Goal: Task Accomplishment & Management: Use online tool/utility

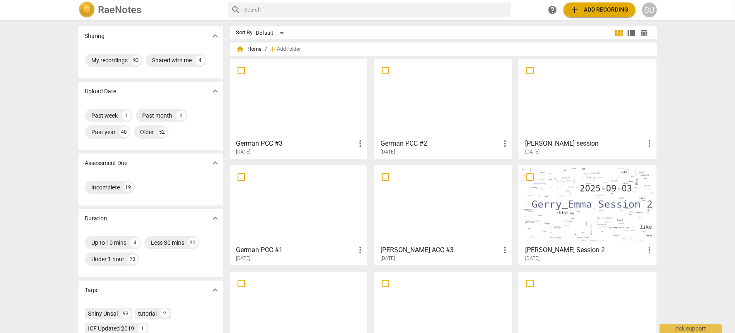
click at [270, 153] on div "[DATE]" at bounding box center [300, 152] width 129 height 7
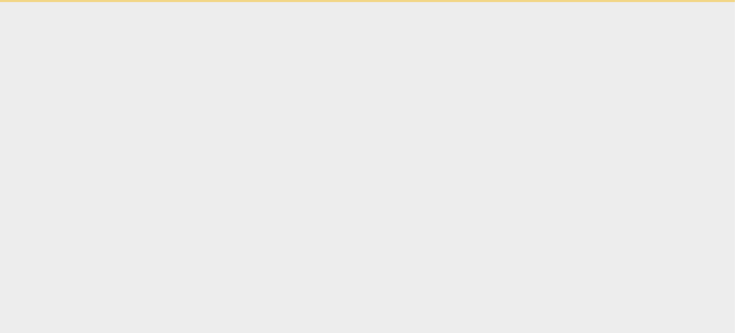
click at [270, 2] on html "Ask support" at bounding box center [367, 1] width 735 height 2
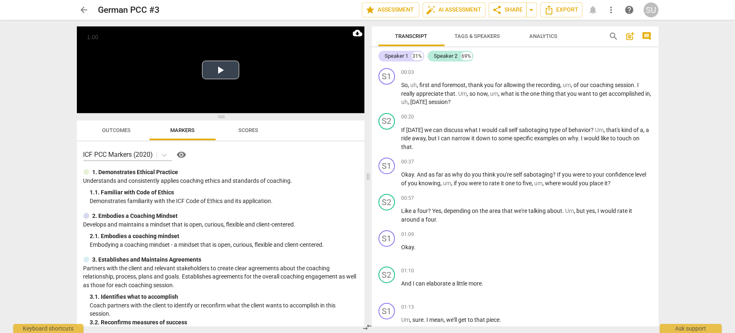
click at [212, 74] on button "Play Video" at bounding box center [220, 70] width 37 height 19
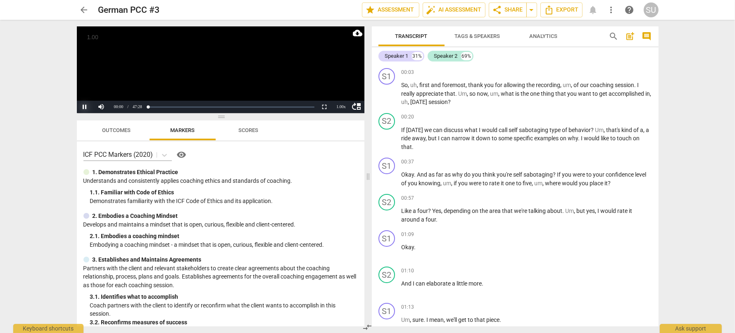
click at [86, 102] on button "Pause" at bounding box center [85, 107] width 17 height 12
click at [84, 107] on button "Play" at bounding box center [85, 107] width 17 height 12
click at [342, 102] on div "1.00 x" at bounding box center [341, 107] width 17 height 12
click at [339, 85] on li "1.5x" at bounding box center [341, 87] width 17 height 9
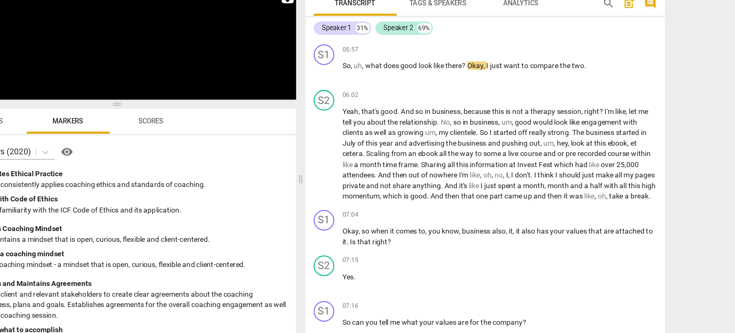
scroll to position [1058, 0]
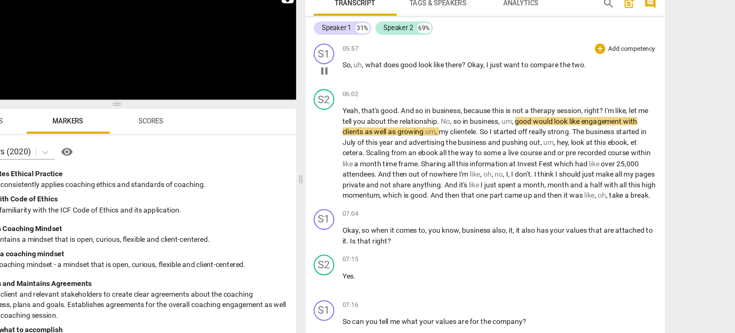
click at [387, 89] on span "pause" at bounding box center [387, 90] width 10 height 10
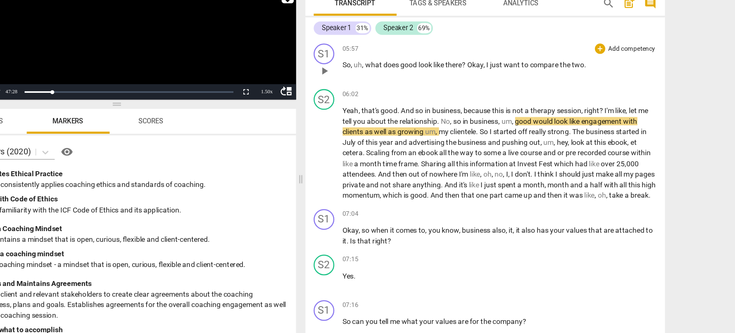
click at [502, 84] on span "Okay" at bounding box center [507, 85] width 13 height 7
drag, startPoint x: 502, startPoint y: 84, endPoint x: 595, endPoint y: 85, distance: 93.7
click at [595, 85] on p "So , uh , what does good look like there ? Okay , I just want to compare the tw…" at bounding box center [526, 85] width 250 height 9
click at [515, 86] on span "," at bounding box center [515, 85] width 2 height 7
drag, startPoint x: 502, startPoint y: 85, endPoint x: 599, endPoint y: 83, distance: 97.1
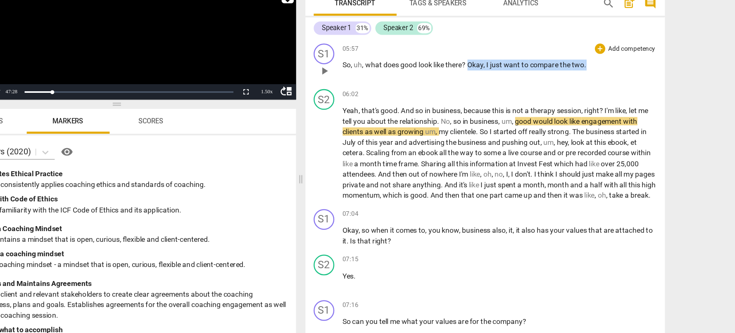
click at [599, 83] on p "So , uh , what does good look like there ? Okay , I just want to compare the tw…" at bounding box center [526, 85] width 250 height 9
click at [503, 85] on span "Okay" at bounding box center [507, 85] width 13 height 7
drag, startPoint x: 502, startPoint y: 84, endPoint x: 602, endPoint y: 86, distance: 100.0
click at [602, 86] on p "So , uh , what does good look like there ? Okay , I just want to compare the tw…" at bounding box center [526, 85] width 250 height 9
click at [543, 88] on span "want" at bounding box center [537, 85] width 14 height 7
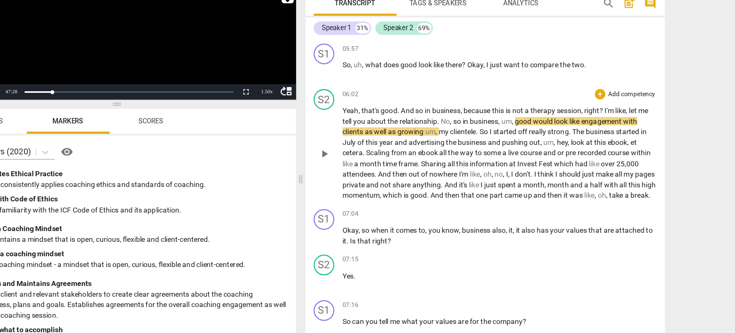
click at [387, 161] on span "play_arrow" at bounding box center [387, 157] width 10 height 10
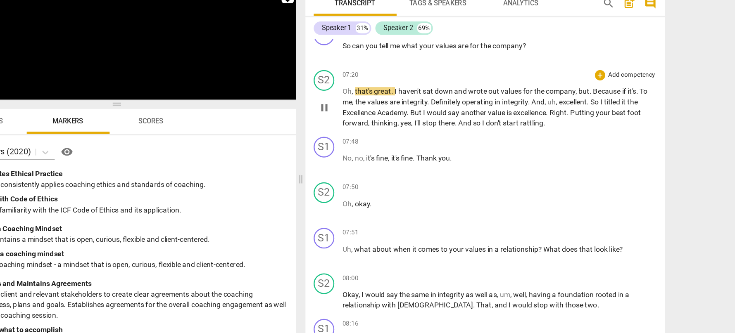
scroll to position [1280, 0]
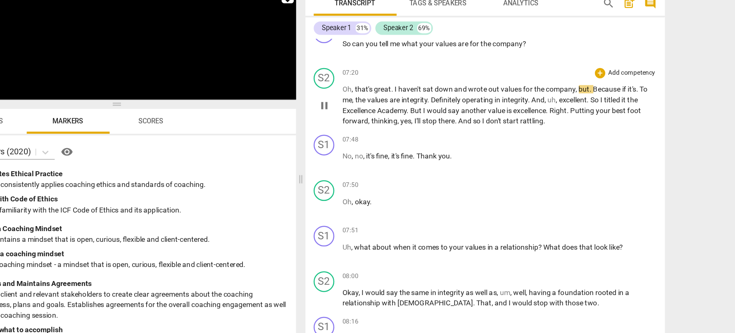
click at [386, 123] on span "pause" at bounding box center [387, 118] width 10 height 10
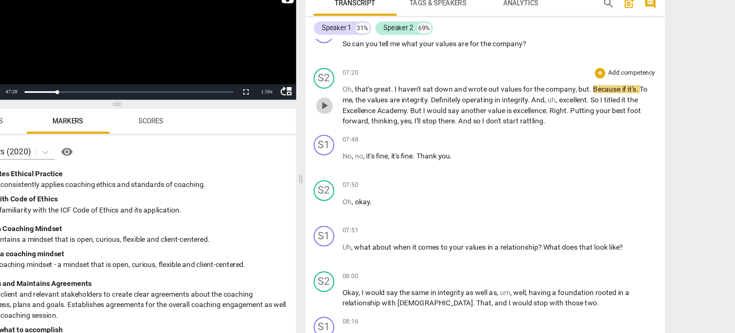
click at [386, 123] on span "play_arrow" at bounding box center [387, 118] width 10 height 10
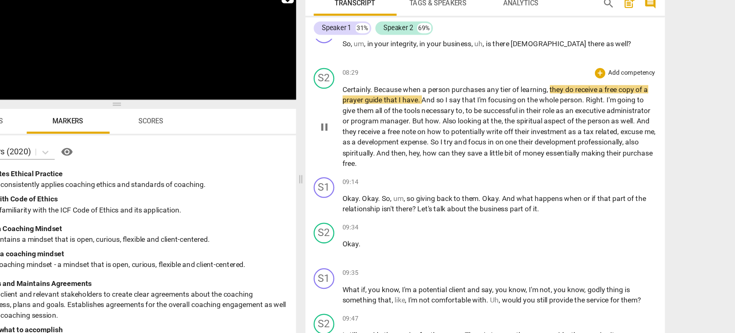
scroll to position [1590, 0]
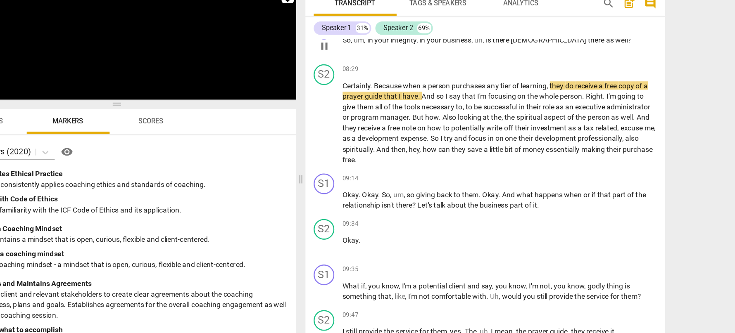
click at [386, 76] on span "pause" at bounding box center [387, 71] width 10 height 10
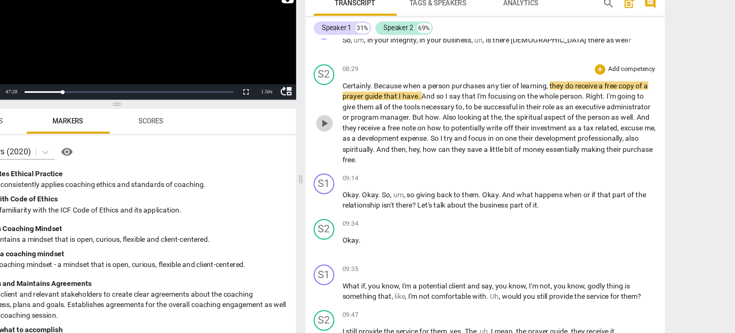
click at [386, 137] on span "play_arrow" at bounding box center [387, 132] width 10 height 10
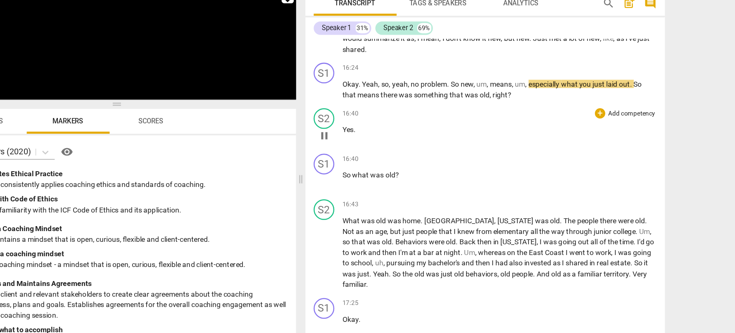
scroll to position [3089, 0]
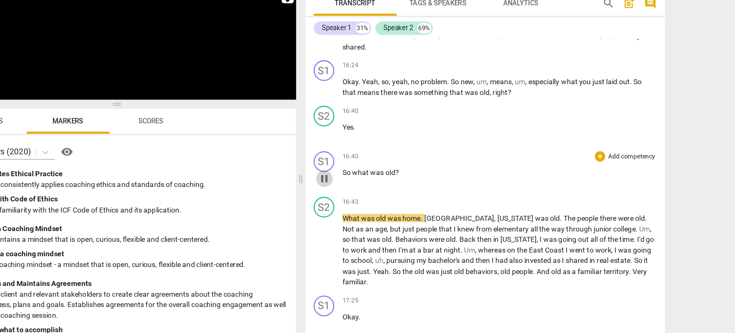
click at [385, 177] on span "pause" at bounding box center [387, 176] width 10 height 10
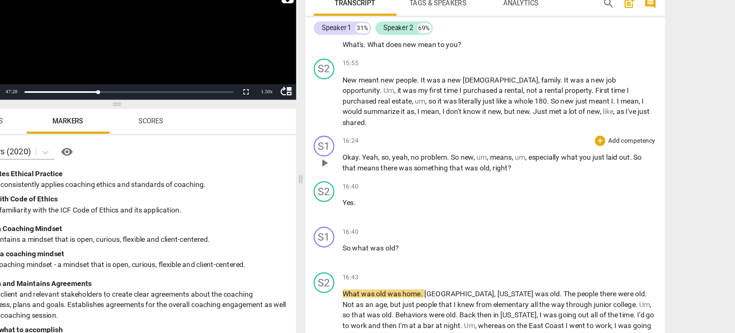
scroll to position [3029, 0]
drag, startPoint x: 485, startPoint y: 159, endPoint x: 413, endPoint y: 161, distance: 71.9
click at [413, 161] on p "Okay . Yeah , so , yeah , no problem . So new , um , means , um , especially wh…" at bounding box center [526, 163] width 250 height 17
click at [458, 187] on div "16:40 + Add competency keyboard_arrow_right Yes ." at bounding box center [526, 193] width 250 height 30
drag, startPoint x: 487, startPoint y: 157, endPoint x: 410, endPoint y: 159, distance: 76.8
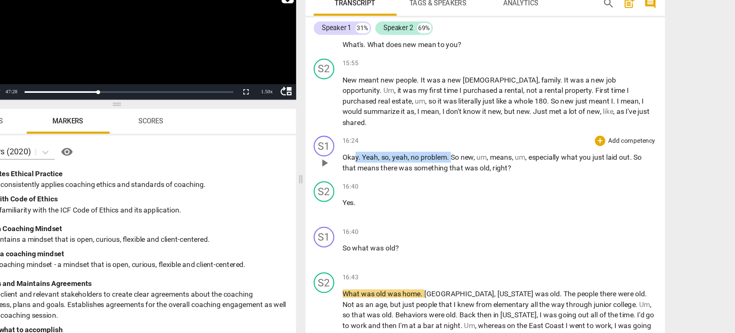
click at [410, 159] on p "Okay . Yeah , so , yeah , no problem . So new , um , means , um , especially wh…" at bounding box center [526, 163] width 250 height 17
click at [443, 158] on span "yeah" at bounding box center [447, 159] width 12 height 7
drag, startPoint x: 484, startPoint y: 157, endPoint x: 414, endPoint y: 157, distance: 69.8
click at [414, 157] on p "Okay . Yeah , so , yeah , no problem . So new , um , means , um , especially wh…" at bounding box center [526, 163] width 250 height 17
click at [440, 161] on span "," at bounding box center [440, 159] width 2 height 7
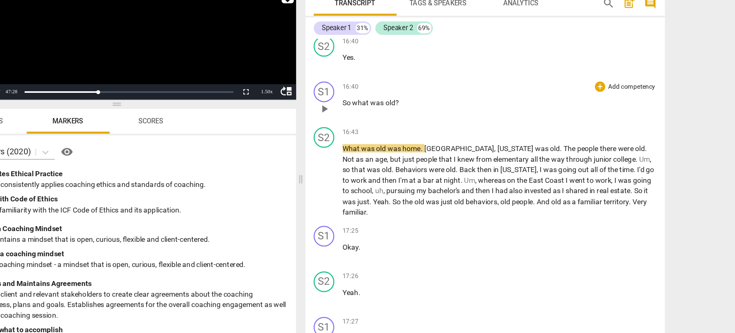
scroll to position [3145, 0]
click at [386, 177] on span "play_arrow" at bounding box center [387, 178] width 10 height 10
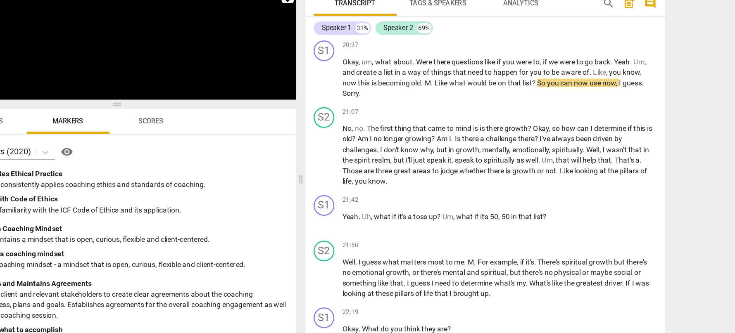
scroll to position [3793, 0]
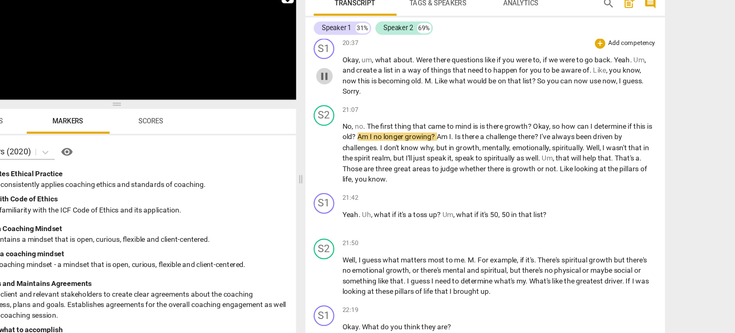
click at [385, 93] on span "pause" at bounding box center [387, 95] width 10 height 10
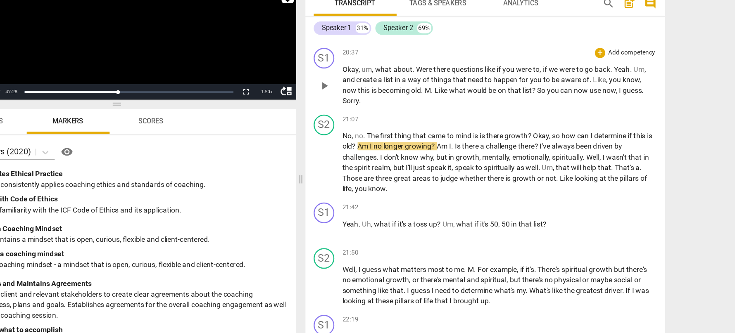
scroll to position [3787, 0]
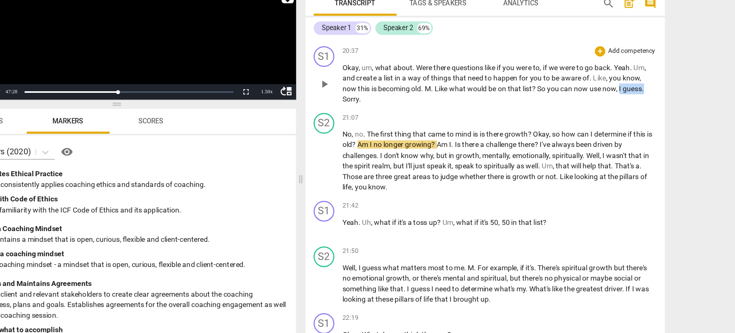
drag, startPoint x: 623, startPoint y: 104, endPoint x: 647, endPoint y: 104, distance: 24.0
click at [647, 104] on p "Okay , um , what about . Were there questions like if you were to , if we were …" at bounding box center [526, 100] width 250 height 34
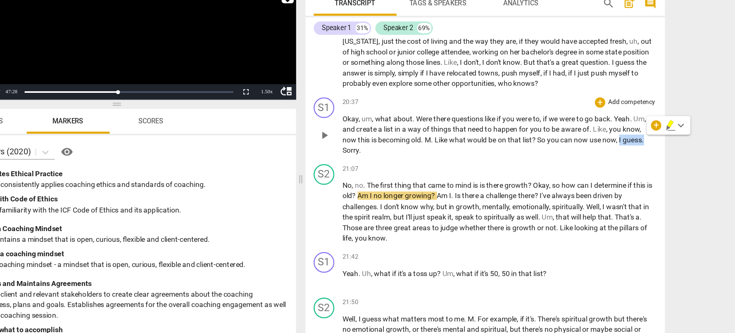
scroll to position [3744, 0]
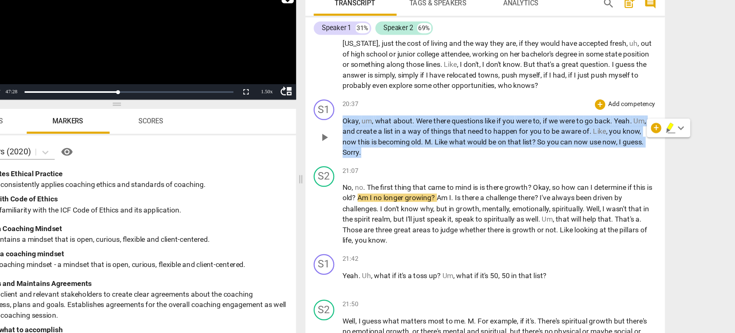
drag, startPoint x: 422, startPoint y: 156, endPoint x: 400, endPoint y: 132, distance: 32.4
click at [400, 132] on div "S1 play_arrow pause 20:37 + Add competency keyboard_arrow_right Okay , um , wha…" at bounding box center [515, 136] width 287 height 53
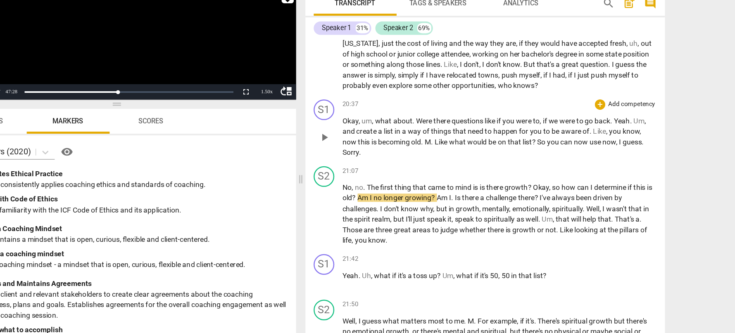
click at [445, 144] on span "becoming" at bounding box center [443, 147] width 26 height 7
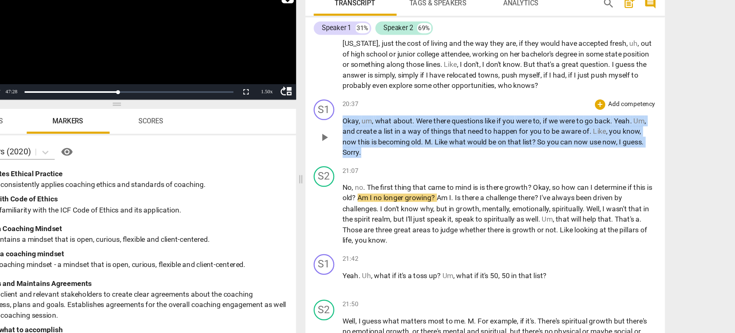
drag, startPoint x: 420, startPoint y: 153, endPoint x: 402, endPoint y: 130, distance: 29.2
click at [402, 130] on p "Okay , um , what about . Were there questions like if you were to , if we were …" at bounding box center [526, 143] width 250 height 34
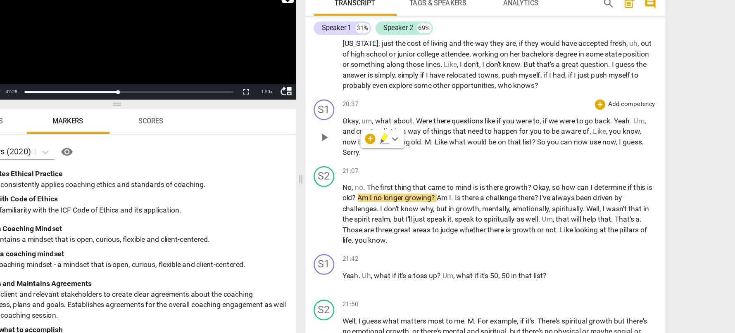
click at [529, 156] on p "Okay , um , what about . Were there questions like if you were to , if we were …" at bounding box center [526, 143] width 250 height 34
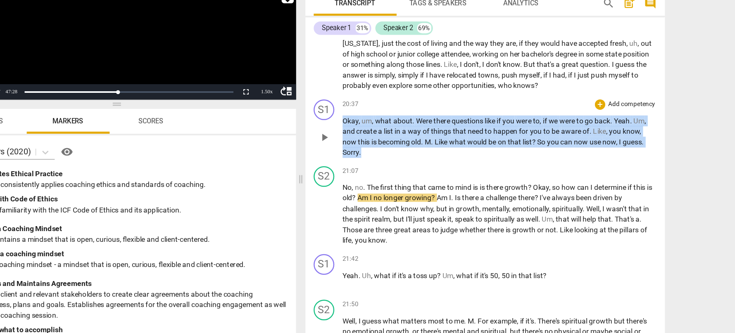
drag, startPoint x: 421, startPoint y: 156, endPoint x: 402, endPoint y: 130, distance: 32.5
click at [402, 130] on p "Okay , um , what about . Were there questions like if you were to , if we were …" at bounding box center [526, 143] width 250 height 34
click at [433, 158] on p "Okay , um , what about . Were there questions like if you were to , if we were …" at bounding box center [526, 143] width 250 height 34
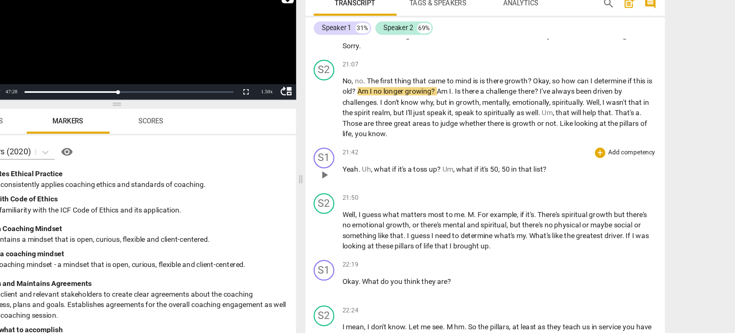
scroll to position [3830, 0]
click at [383, 120] on span "play_arrow" at bounding box center [387, 120] width 10 height 10
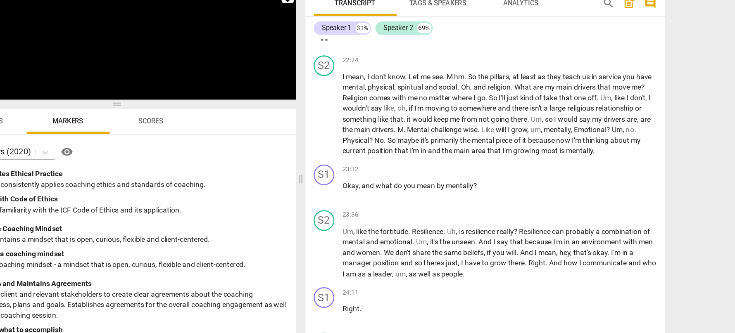
scroll to position [4031, 0]
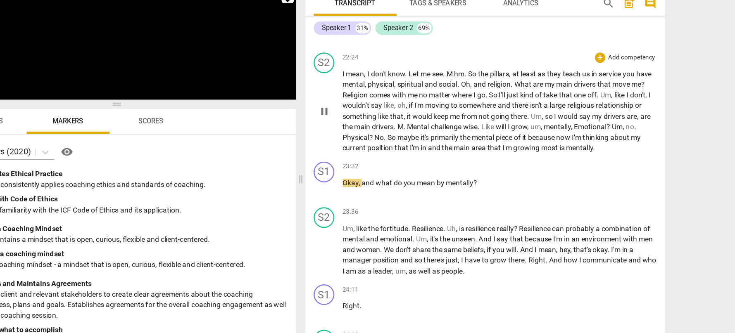
click at [384, 124] on span "pause" at bounding box center [387, 123] width 10 height 10
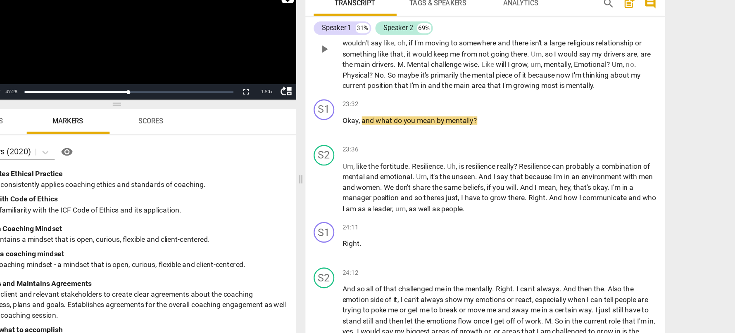
scroll to position [4082, 0]
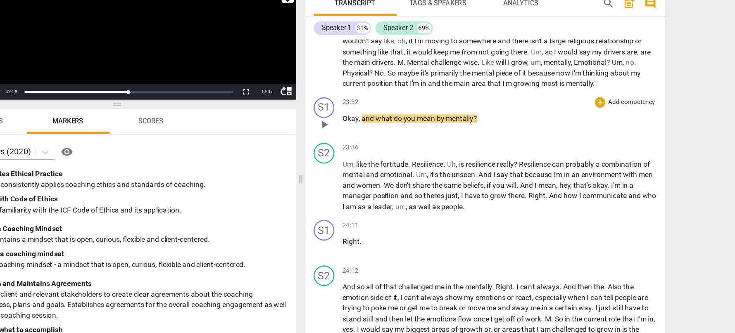
click at [384, 138] on span "play_arrow" at bounding box center [387, 133] width 10 height 10
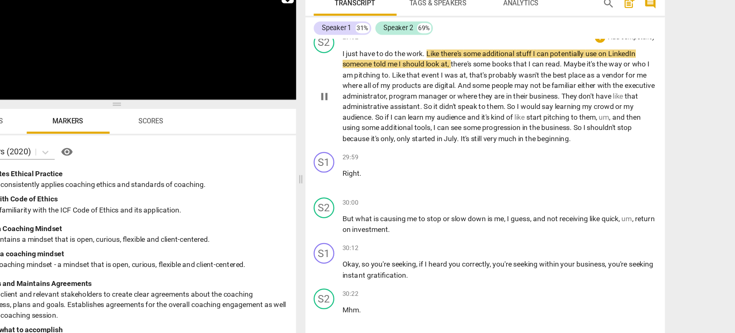
scroll to position [5133, 0]
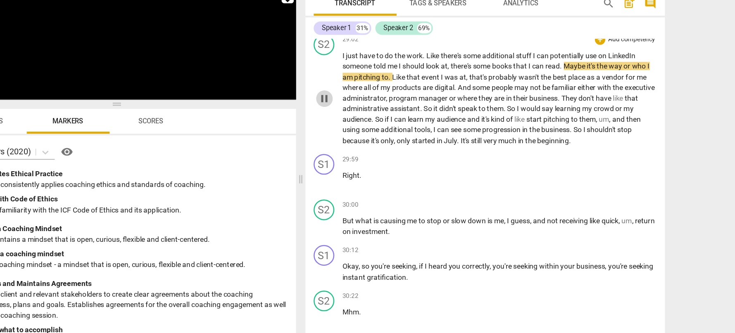
click at [386, 117] on span "pause" at bounding box center [387, 112] width 10 height 10
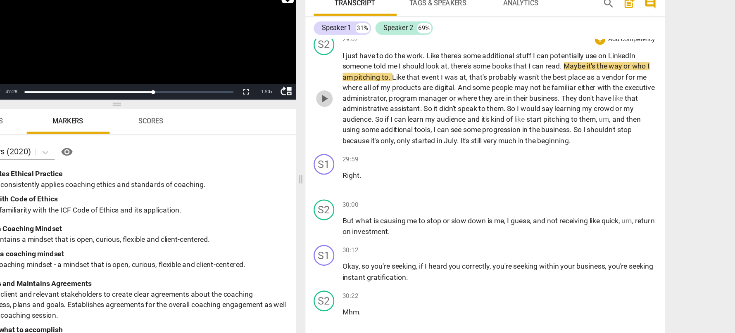
click at [385, 117] on span "play_arrow" at bounding box center [387, 112] width 10 height 10
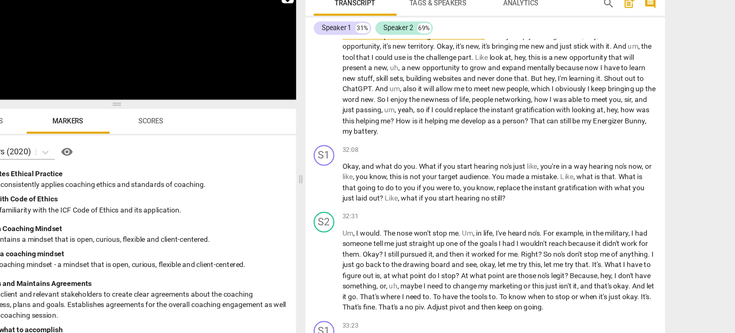
scroll to position [5595, 0]
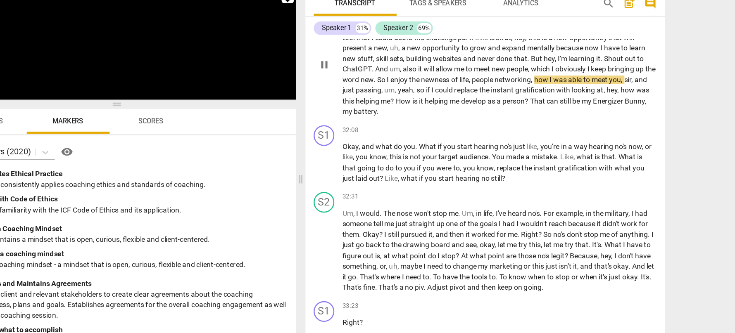
click at [386, 90] on span "pause" at bounding box center [387, 86] width 10 height 10
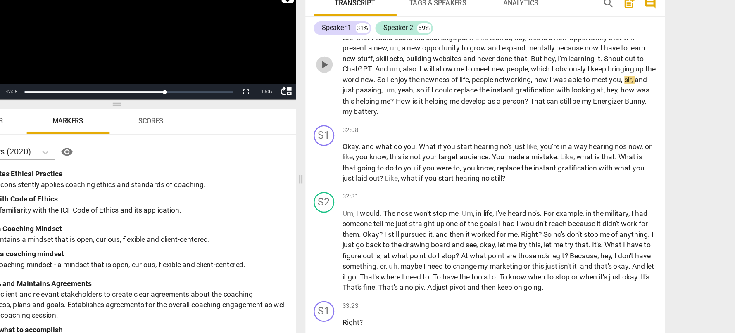
click at [385, 90] on span "play_arrow" at bounding box center [387, 86] width 10 height 10
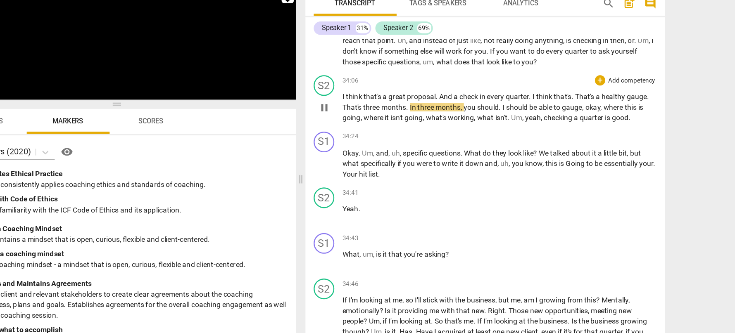
scroll to position [5910, 0]
click at [389, 125] on span "pause" at bounding box center [387, 120] width 10 height 10
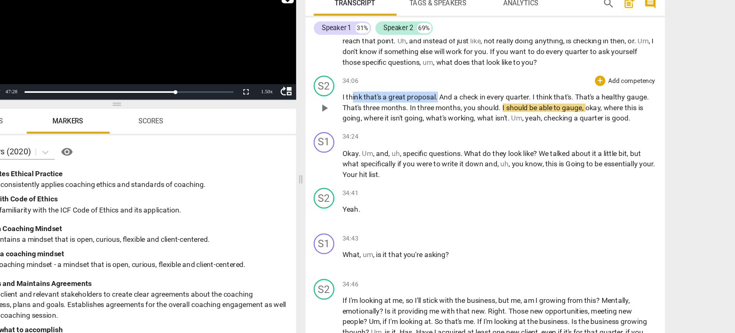
drag, startPoint x: 476, startPoint y: 146, endPoint x: 409, endPoint y: 147, distance: 67.3
click at [409, 133] on p "I think that's a great proposal . And a check in every quarter . I think that's…" at bounding box center [526, 120] width 250 height 26
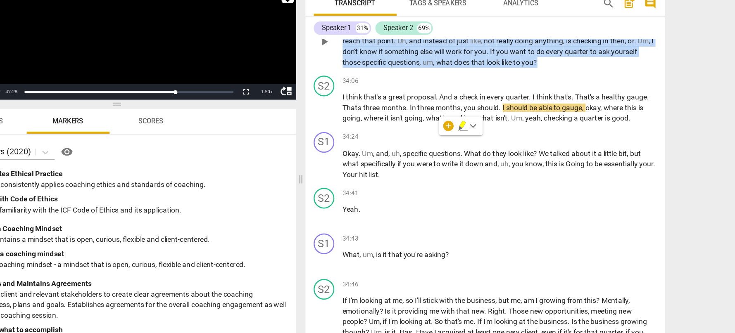
drag, startPoint x: 401, startPoint y: 84, endPoint x: 565, endPoint y: 115, distance: 166.9
click at [565, 88] on p "So you said there's something , needs to be something there , right ? Um , is t…" at bounding box center [526, 66] width 250 height 43
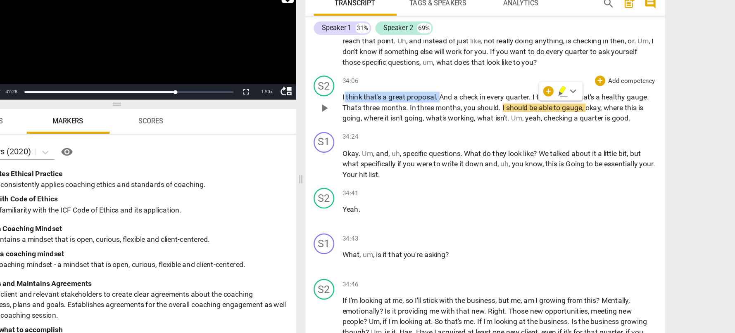
drag, startPoint x: 478, startPoint y: 144, endPoint x: 402, endPoint y: 144, distance: 75.6
click at [402, 133] on p "I think that's a great proposal . And a check in every quarter . I think that's…" at bounding box center [526, 120] width 250 height 26
click at [388, 125] on span "play_arrow" at bounding box center [387, 120] width 10 height 10
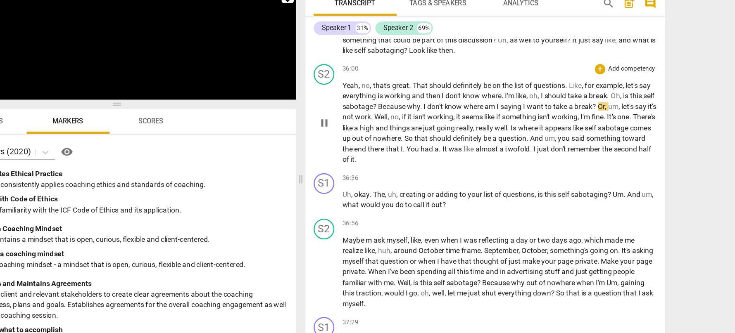
scroll to position [6215, 0]
click at [385, 136] on span "pause" at bounding box center [387, 131] width 10 height 10
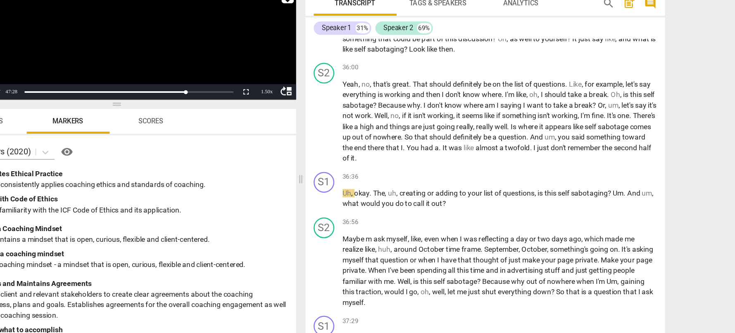
click at [499, 77] on p "Okay . Uh , earlier on , when we first started , we talked about the self sabot…" at bounding box center [526, 60] width 250 height 34
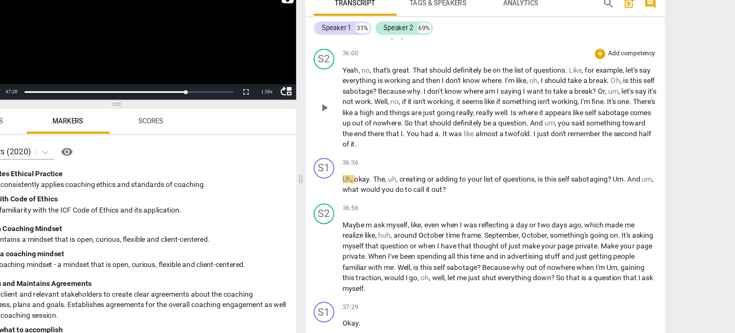
scroll to position [6228, 0]
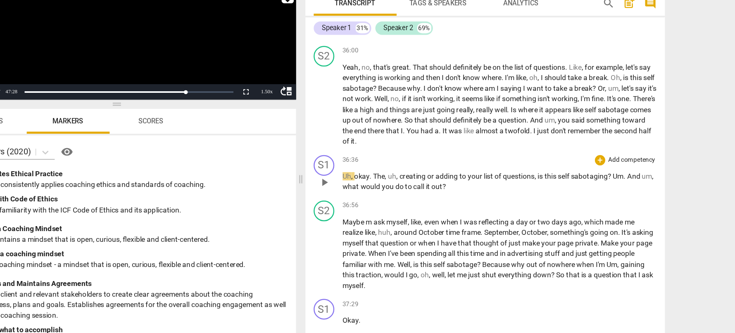
click at [384, 184] on span "play_arrow" at bounding box center [387, 179] width 10 height 10
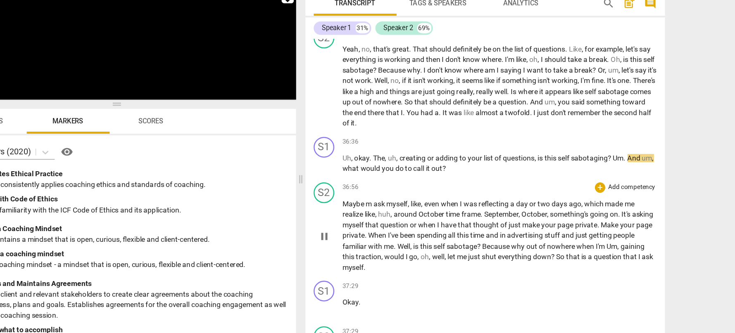
scroll to position [6243, 0]
click at [387, 169] on span "pause" at bounding box center [387, 164] width 10 height 10
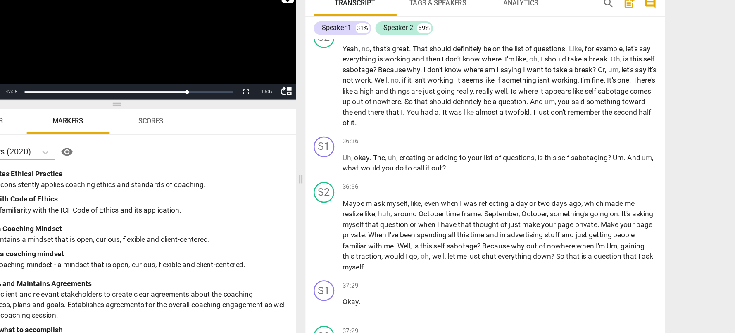
drag, startPoint x: 635, startPoint y: 68, endPoint x: 636, endPoint y: 77, distance: 8.8
click at [636, 49] on p "Okay . Uh , earlier on , when we first started , we talked about the self sabot…" at bounding box center [526, 32] width 250 height 34
click at [387, 169] on span "play_arrow" at bounding box center [387, 164] width 10 height 10
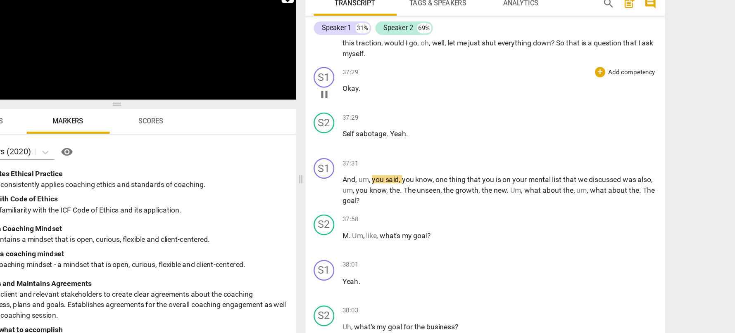
scroll to position [6410, 0]
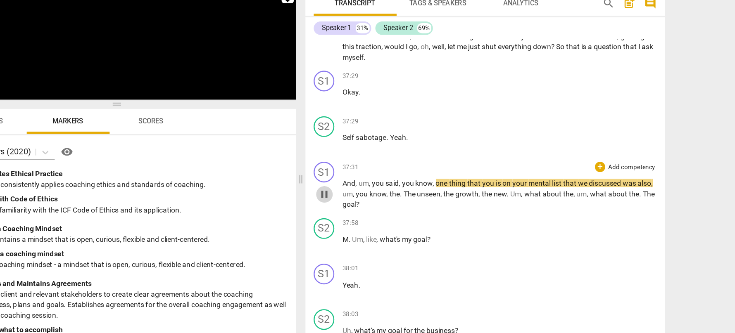
click at [387, 194] on span "pause" at bounding box center [387, 189] width 10 height 10
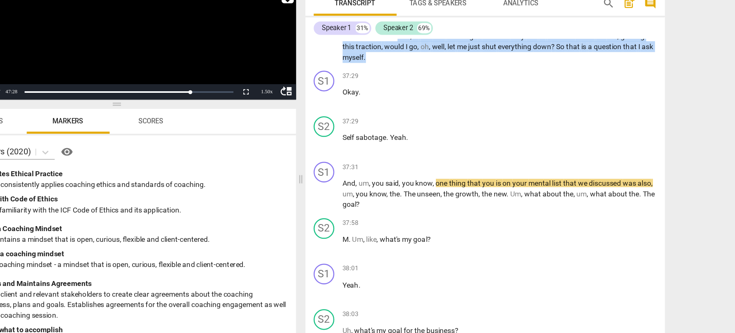
drag, startPoint x: 465, startPoint y: 95, endPoint x: 489, endPoint y: 112, distance: 30.0
click at [489, 84] on p "Maybe m ask myself , like , even when I was reflecting a day or [DATE] , which …" at bounding box center [526, 53] width 250 height 59
click at [568, 74] on span "down" at bounding box center [560, 70] width 14 height 7
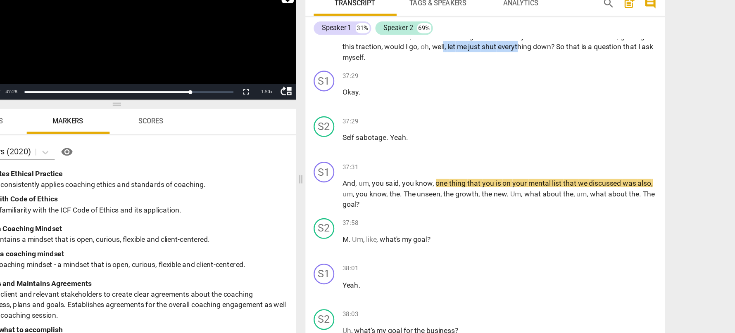
drag, startPoint x: 501, startPoint y: 102, endPoint x: 562, endPoint y: 106, distance: 60.4
click at [562, 84] on p "Maybe m ask myself , like , even when I was reflecting a day or [DATE] , which …" at bounding box center [526, 53] width 250 height 59
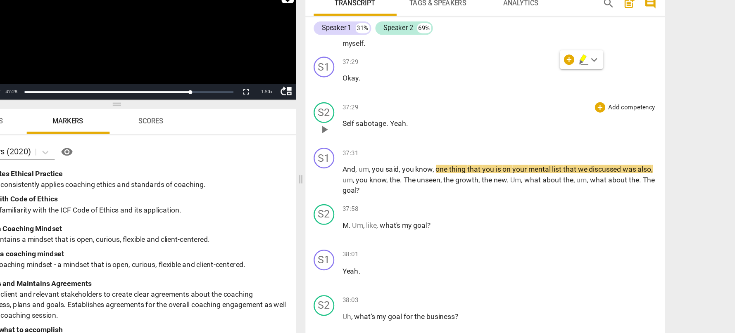
scroll to position [6423, 0]
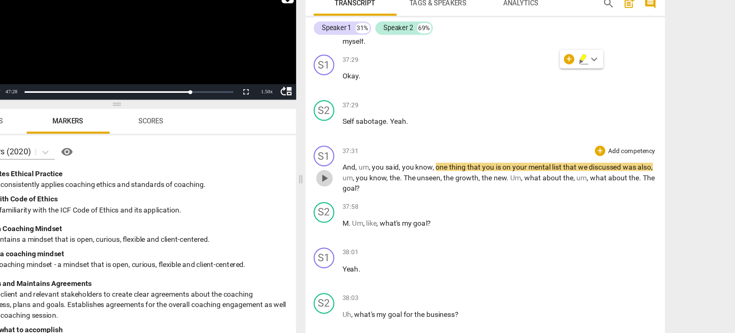
click at [385, 181] on span "play_arrow" at bounding box center [387, 176] width 10 height 10
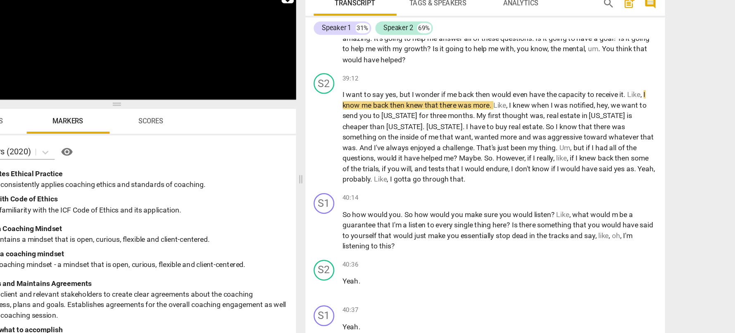
scroll to position [6988, 0]
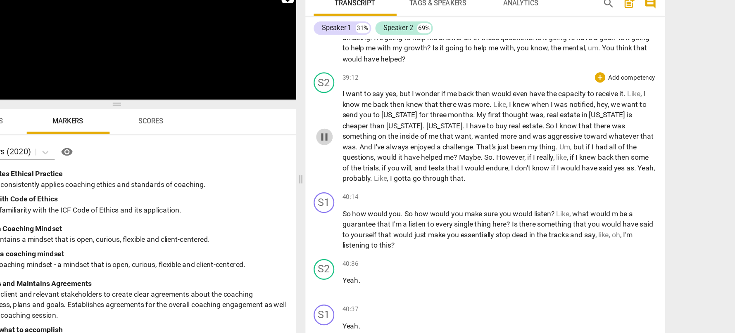
click at [388, 148] on span "pause" at bounding box center [387, 143] width 10 height 10
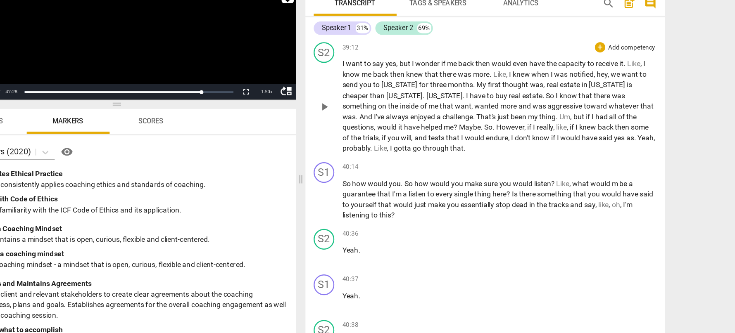
scroll to position [7013, 0]
click at [387, 197] on span "play_arrow" at bounding box center [387, 192] width 10 height 10
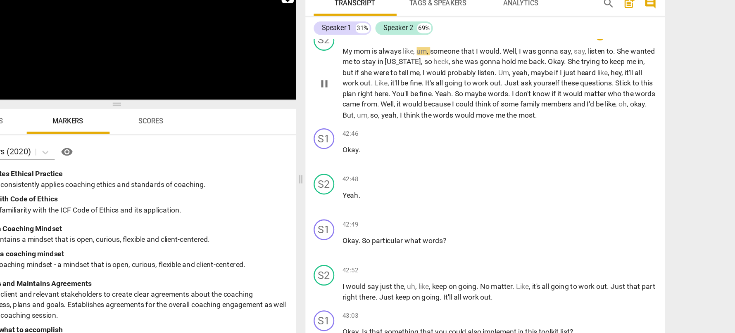
scroll to position [7363, 0]
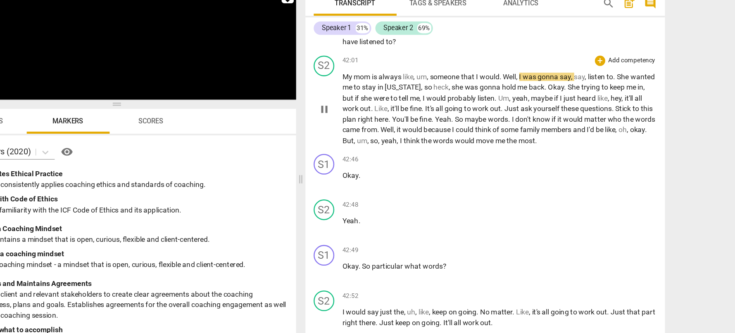
click at [387, 126] on span "pause" at bounding box center [387, 121] width 10 height 10
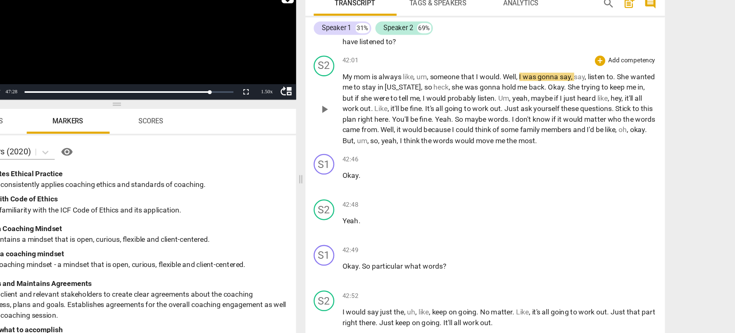
click at [388, 126] on span "play_arrow" at bounding box center [387, 121] width 10 height 10
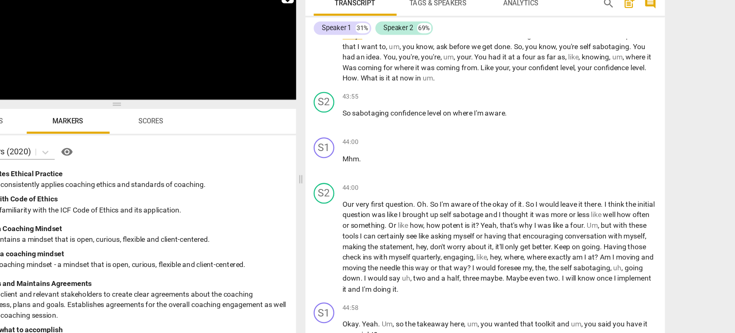
scroll to position [7767, 0]
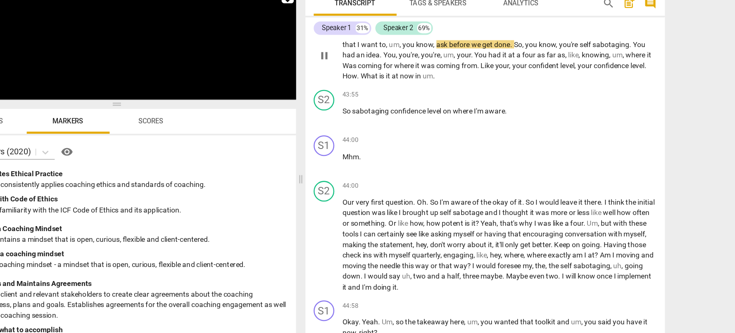
click at [387, 83] on span "pause" at bounding box center [387, 78] width 10 height 10
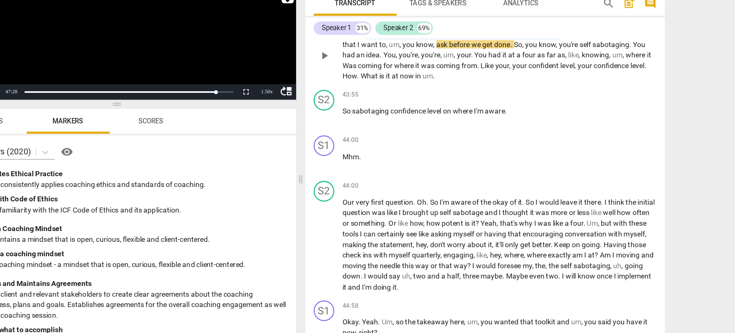
drag, startPoint x: 576, startPoint y: 95, endPoint x: 420, endPoint y: 93, distance: 156.1
click at [420, 93] on p "Okay . Um , so I think that's , um , that's it for the , the coaching session .…" at bounding box center [526, 77] width 250 height 43
click at [547, 99] on p "Okay . Um , so I think that's , um , that's it for the , the coaching session .…" at bounding box center [526, 77] width 250 height 43
drag, startPoint x: 577, startPoint y: 94, endPoint x: 426, endPoint y: 104, distance: 151.9
click at [426, 99] on p "Okay . Um , so I think that's , um , that's it for the , the coaching session .…" at bounding box center [526, 77] width 250 height 43
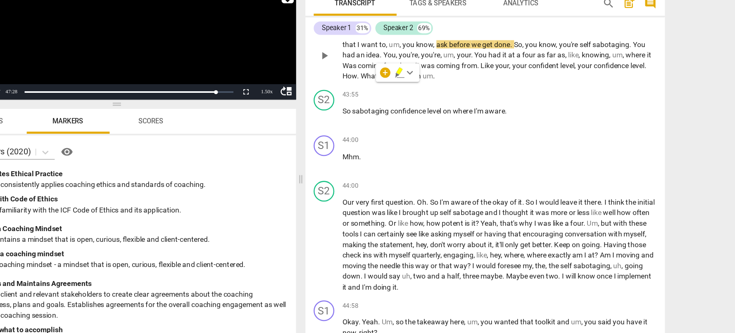
click at [534, 99] on p "Okay . Um , so I think that's , um , that's it for the , the coaching session .…" at bounding box center [526, 77] width 250 height 43
click at [575, 89] on span "confident" at bounding box center [563, 86] width 26 height 7
click at [386, 83] on span "play_arrow" at bounding box center [387, 78] width 10 height 10
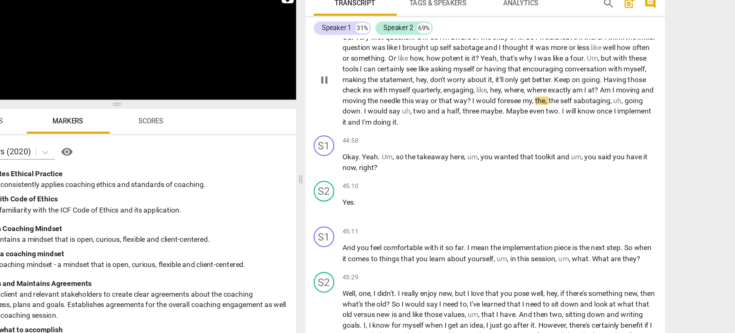
scroll to position [7901, 0]
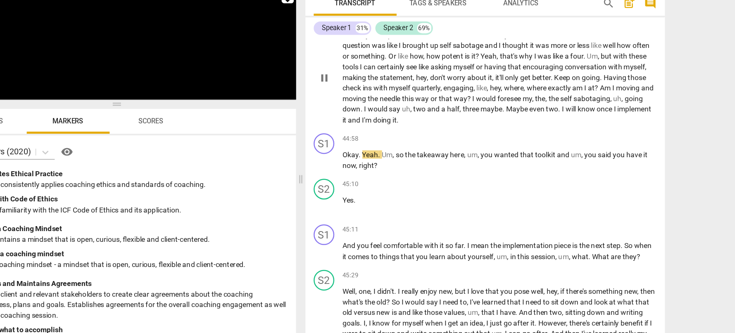
click at [387, 101] on span "pause" at bounding box center [387, 96] width 10 height 10
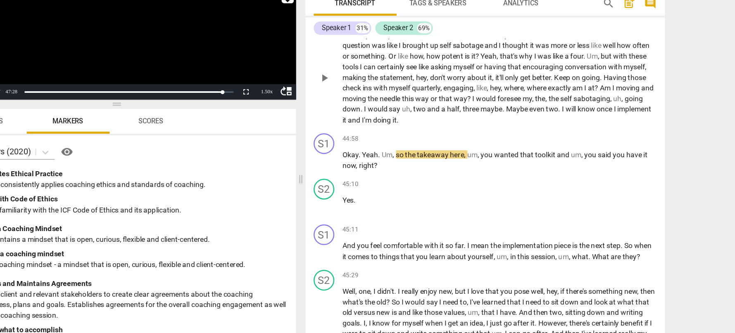
click at [403, 65] on span "Our" at bounding box center [406, 61] width 11 height 7
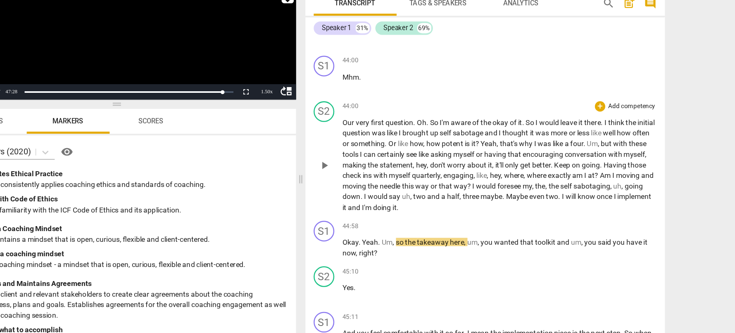
scroll to position [7827, 0]
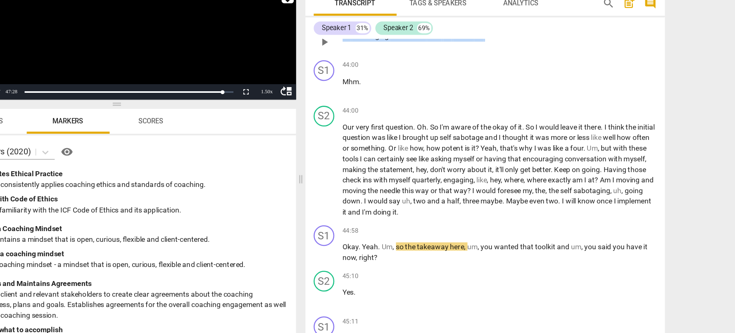
drag, startPoint x: 403, startPoint y: 95, endPoint x: 516, endPoint y: 94, distance: 113.6
click at [516, 67] on p "So sabotaging confidence level on where I'm aware ." at bounding box center [526, 62] width 250 height 9
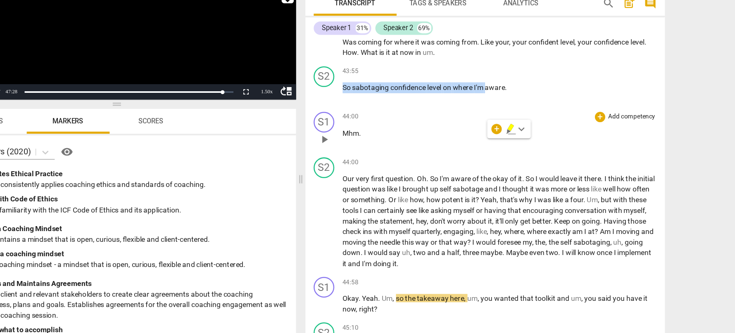
scroll to position [7774, 0]
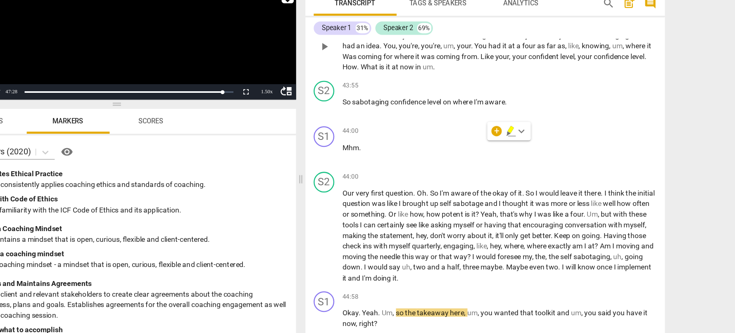
click at [523, 82] on span "Like" at bounding box center [518, 79] width 12 height 7
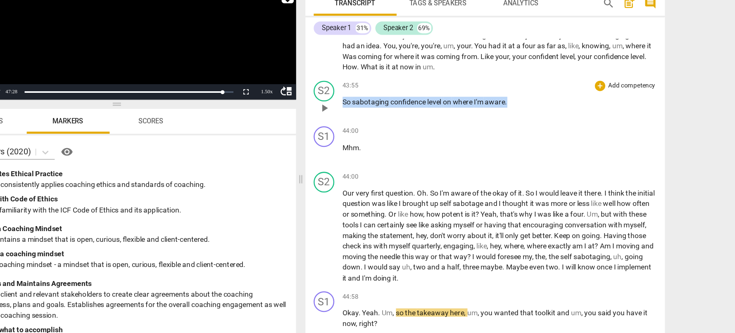
drag, startPoint x: 539, startPoint y: 148, endPoint x: 391, endPoint y: 148, distance: 147.8
click at [391, 131] on div "S2 play_arrow pause 43:55 + Add competency keyboard_arrow_right So sabotaging c…" at bounding box center [515, 113] width 287 height 36
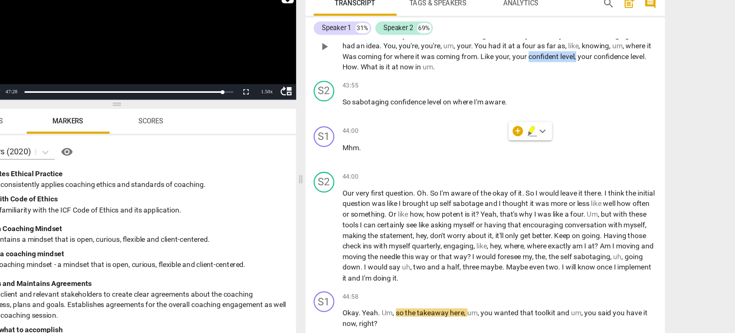
drag, startPoint x: 608, startPoint y: 113, endPoint x: 648, endPoint y: 113, distance: 39.6
click at [648, 92] on p "Okay . Um , so I think that's , um , that's it for the , the coaching session .…" at bounding box center [526, 70] width 250 height 43
drag, startPoint x: 539, startPoint y: 148, endPoint x: 398, endPoint y: 150, distance: 141.2
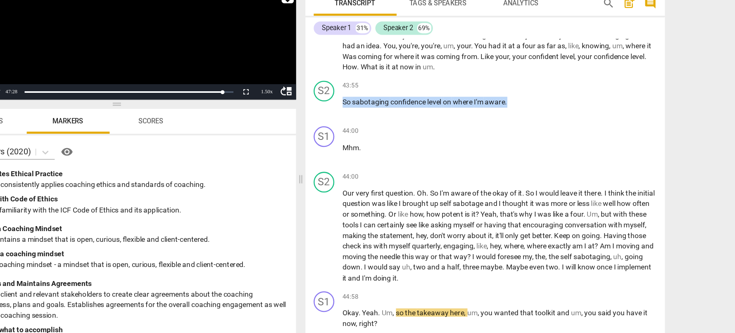
drag, startPoint x: 541, startPoint y: 151, endPoint x: 398, endPoint y: 149, distance: 142.9
click at [398, 131] on div "S2 play_arrow pause 43:55 + Add competency keyboard_arrow_right So sabotaging c…" at bounding box center [515, 113] width 287 height 36
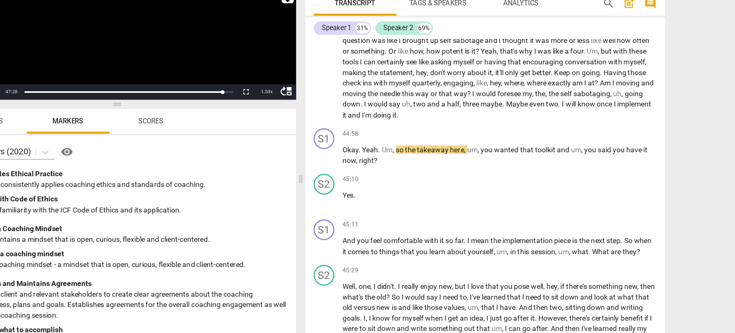
scroll to position [7910, 0]
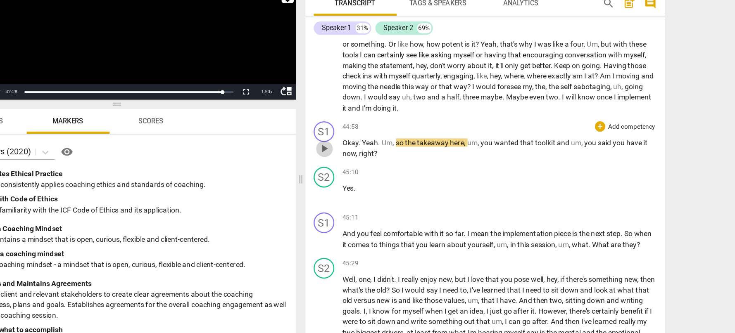
click at [386, 157] on span "play_arrow" at bounding box center [387, 152] width 10 height 10
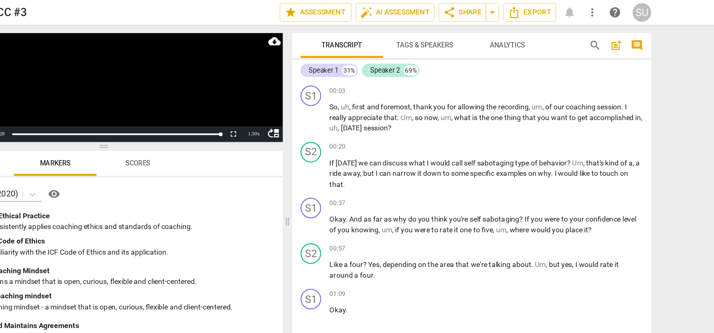
scroll to position [0, 0]
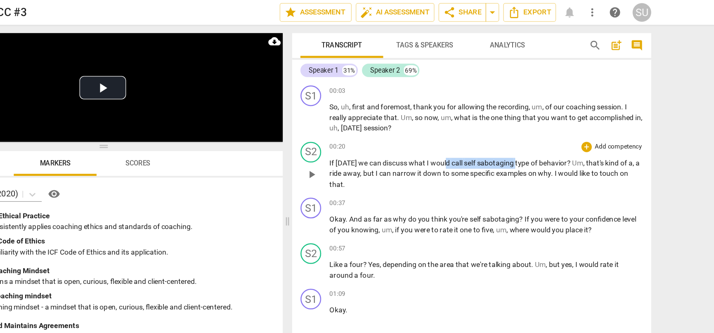
drag, startPoint x: 538, startPoint y: 130, endPoint x: 482, endPoint y: 129, distance: 55.8
click at [482, 129] on p "If [DATE] we can discuss what I would call self sabotaging type of behavior ? U…" at bounding box center [516, 139] width 250 height 26
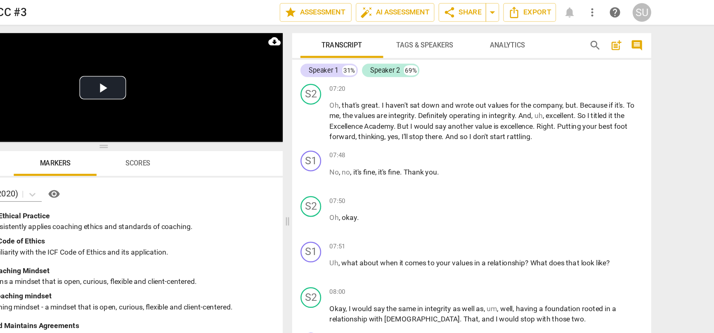
scroll to position [1304, 0]
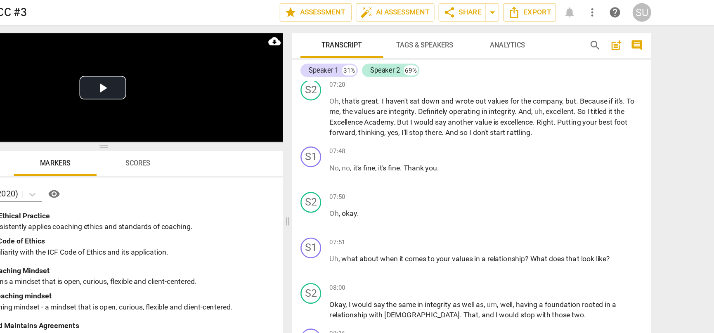
click at [471, 35] on span "Tags & Speakers" at bounding box center [466, 36] width 45 height 6
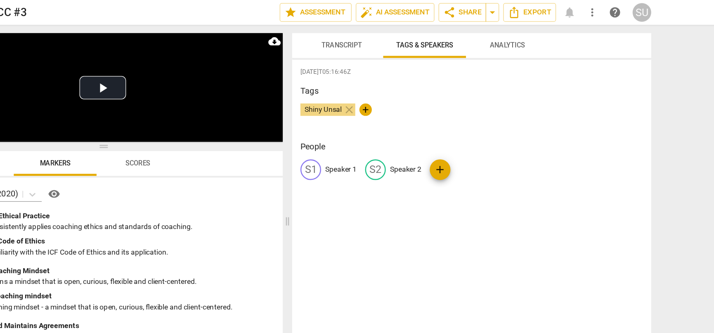
click at [396, 136] on p "Speaker 1" at bounding box center [400, 135] width 25 height 9
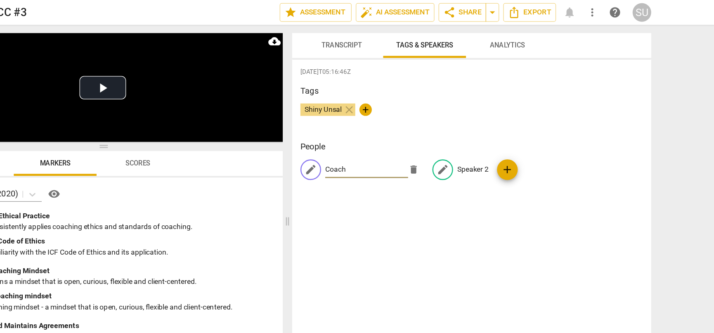
type input "Coach"
click at [500, 135] on p "Speaker 2" at bounding box center [505, 135] width 25 height 9
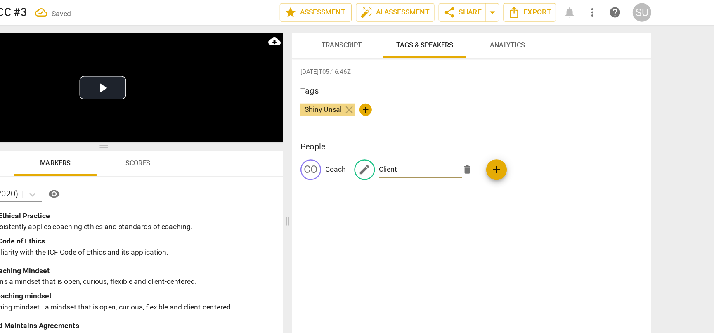
type input "Client"
click at [467, 175] on div "[DATE]T05:16:46Z Tags [PERSON_NAME] close + People CO Coach edit Client delete …" at bounding box center [504, 186] width 287 height 279
click at [434, 10] on span "auto_fix_high AI Assessment" at bounding box center [443, 10] width 55 height 10
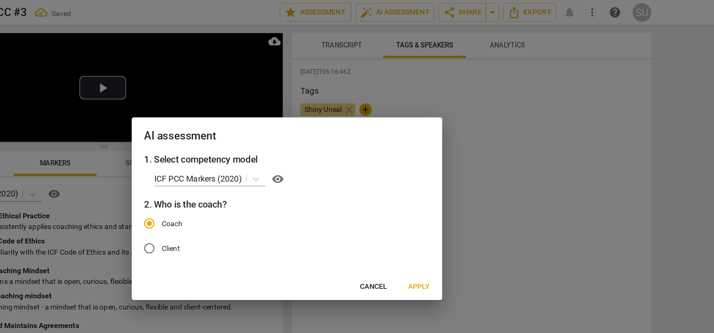
click at [462, 226] on span "Apply" at bounding box center [462, 229] width 17 height 8
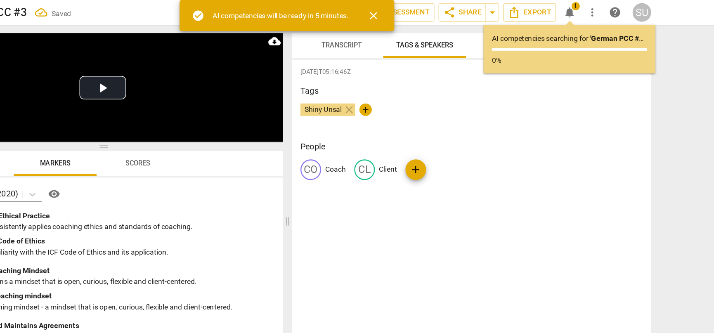
click at [427, 13] on span "close" at bounding box center [427, 12] width 10 height 10
